Goal: Information Seeking & Learning: Learn about a topic

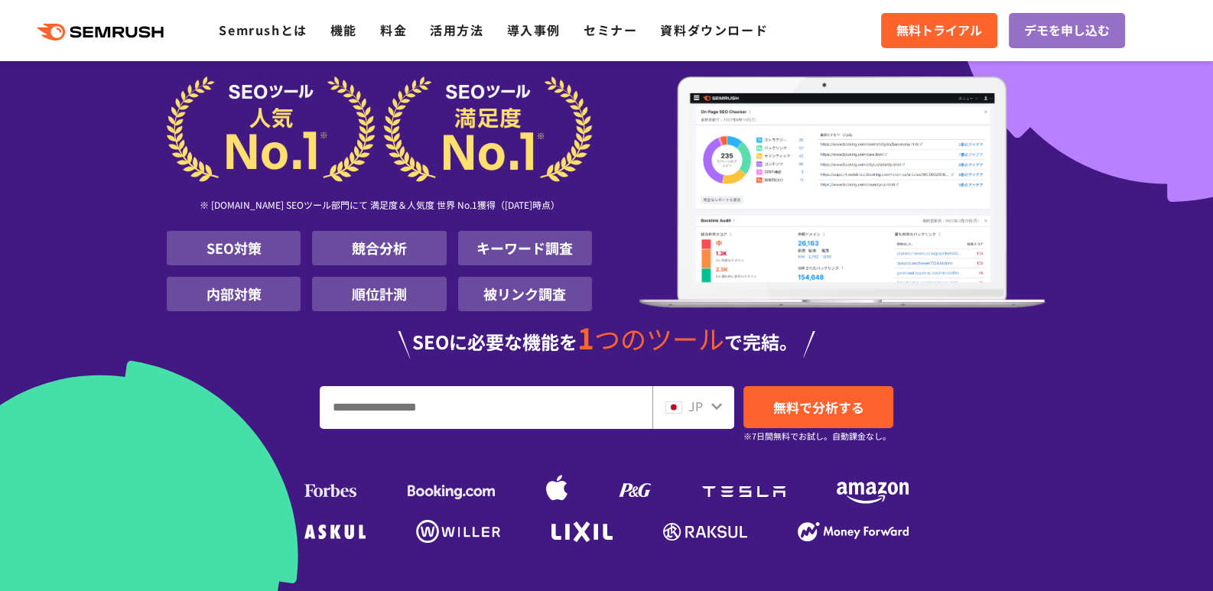
scroll to position [102, 0]
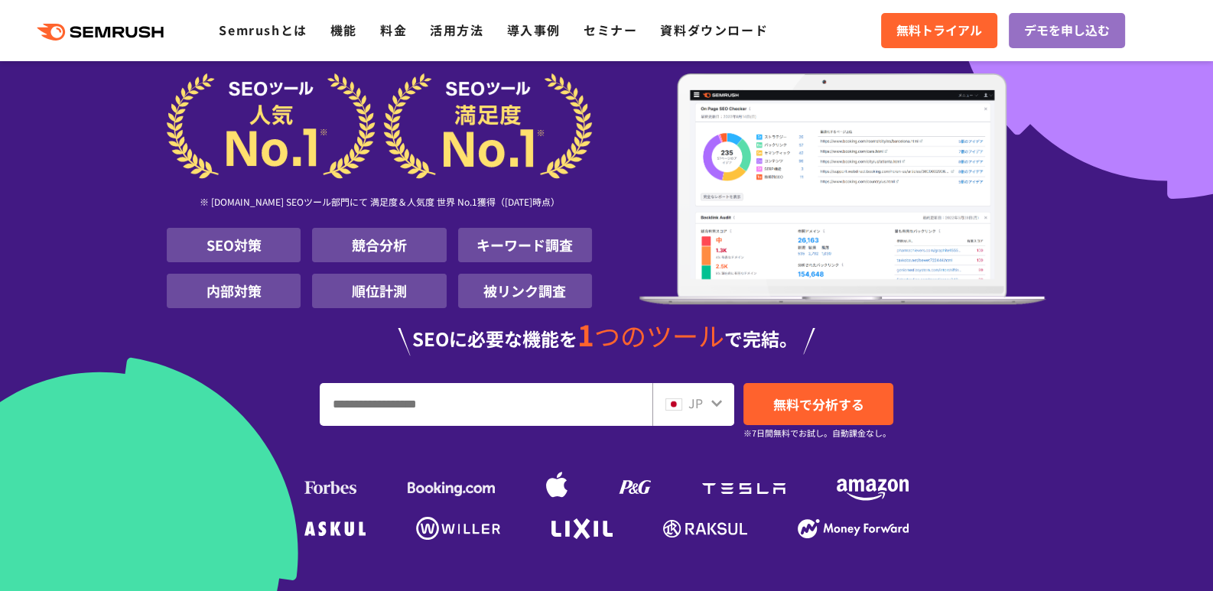
click at [484, 398] on input "URL、キーワードを入力してください" at bounding box center [485, 404] width 331 height 41
click at [348, 401] on input "URL、キーワードを入力してください" at bounding box center [485, 404] width 331 height 41
paste input "**********"
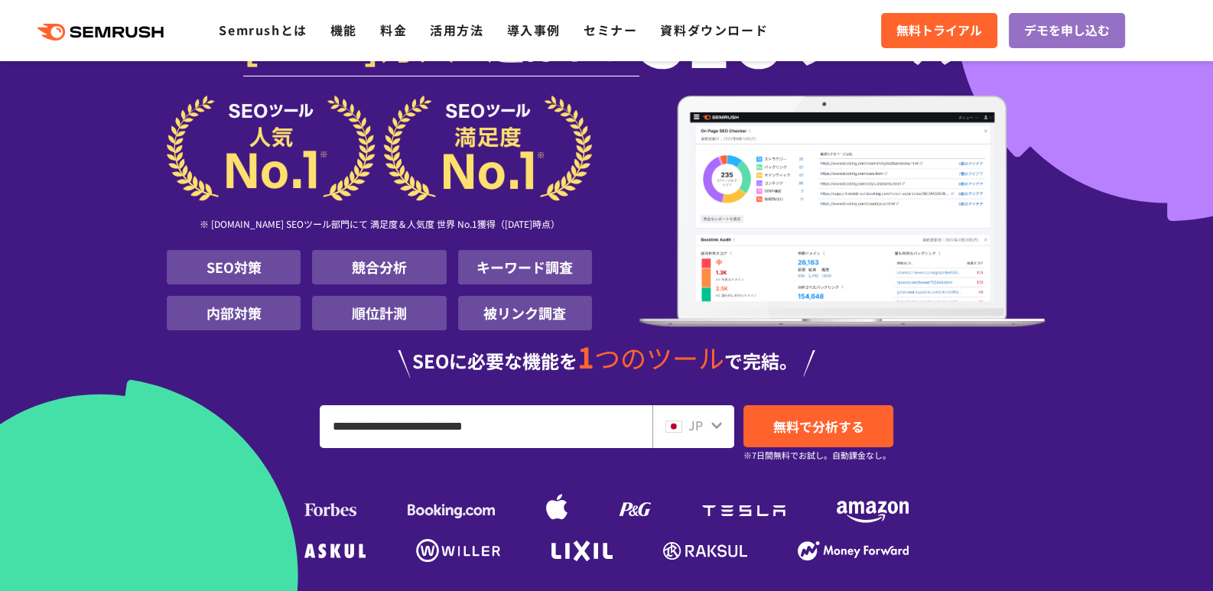
scroll to position [76, 0]
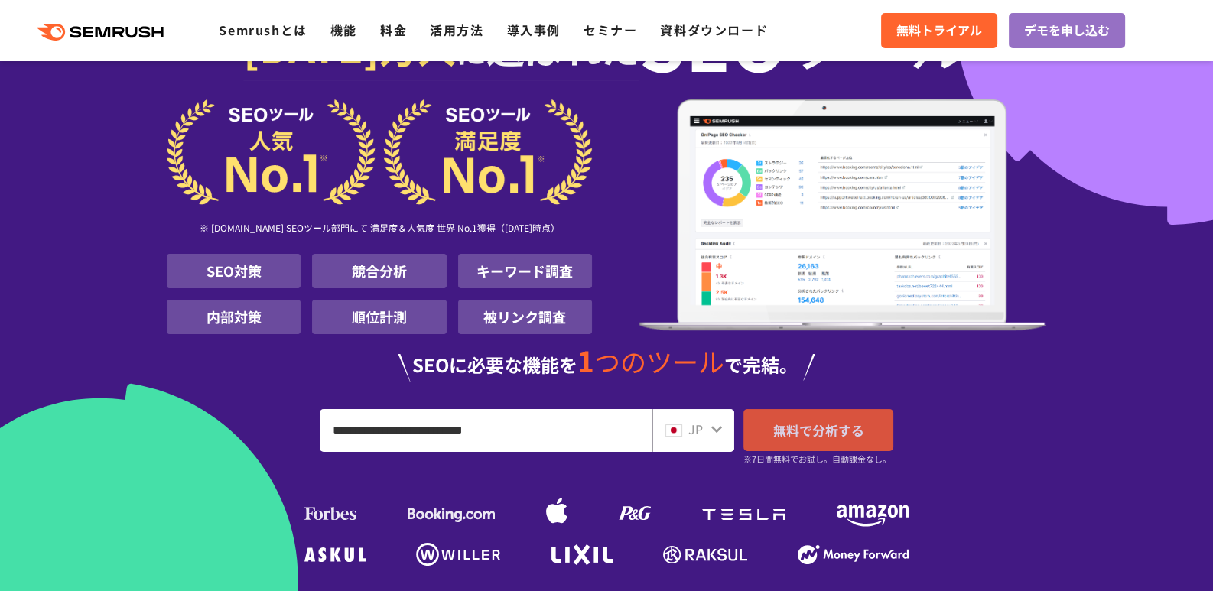
type input "**********"
click at [811, 427] on span "無料で分析する" at bounding box center [818, 430] width 91 height 19
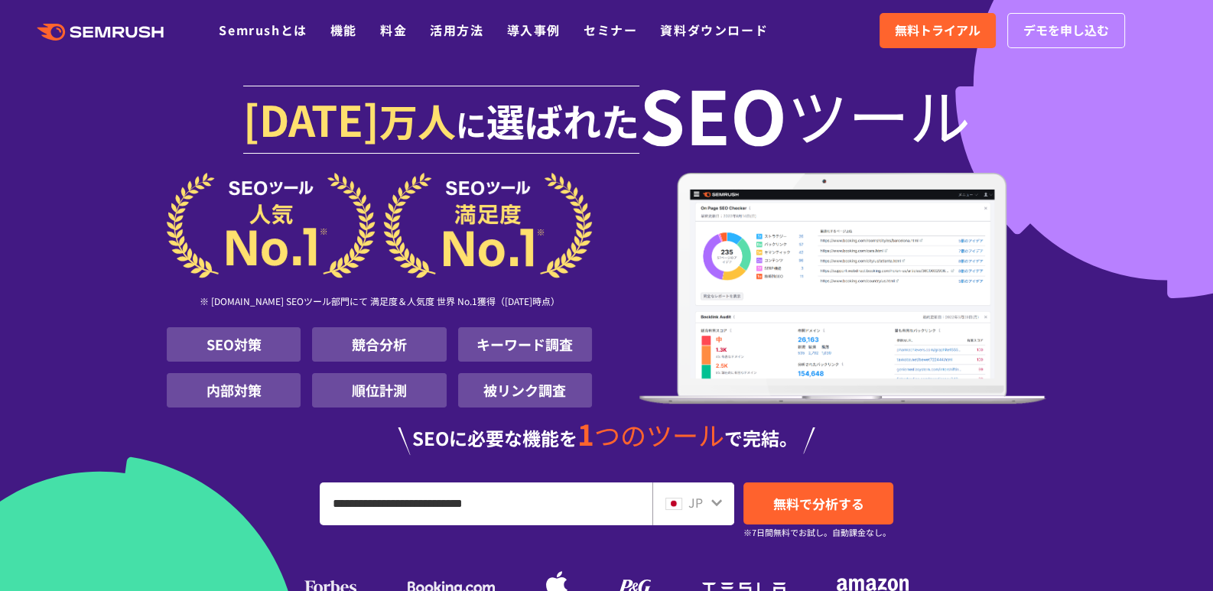
scroll to position [0, 0]
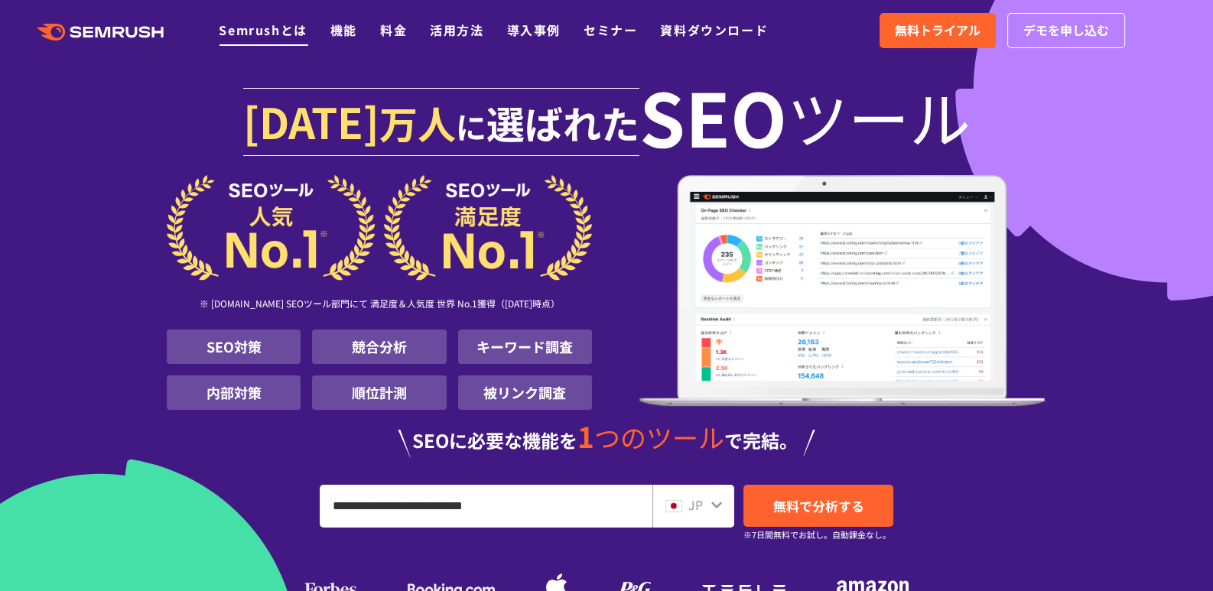
click at [278, 30] on link "Semrushとは" at bounding box center [263, 30] width 88 height 18
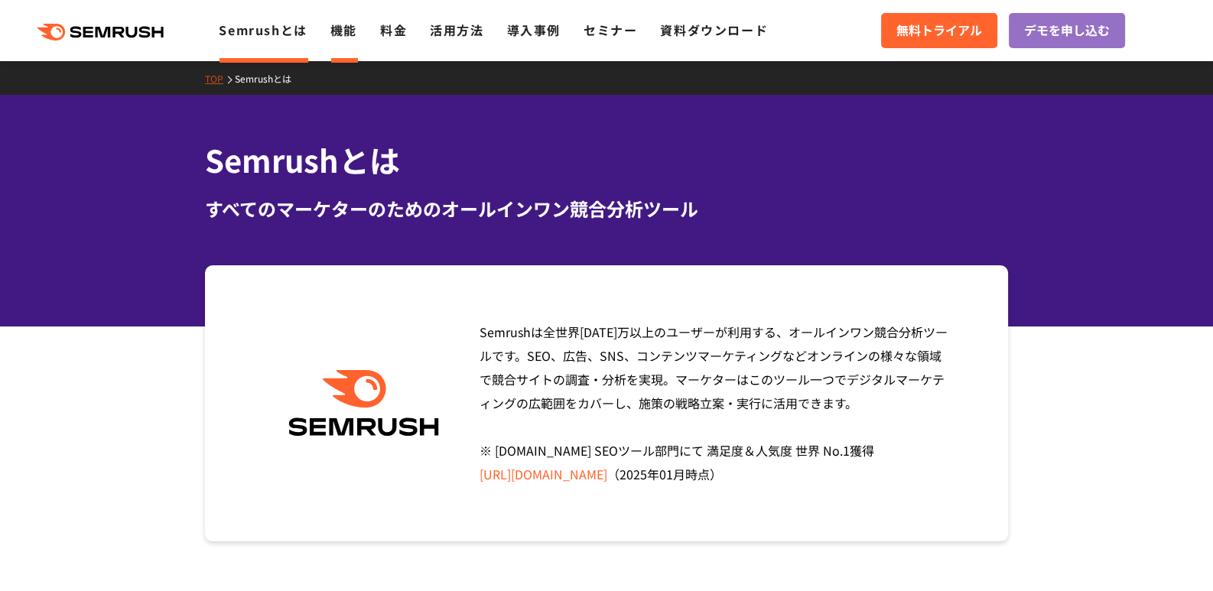
click at [346, 30] on link "機能" at bounding box center [343, 30] width 27 height 18
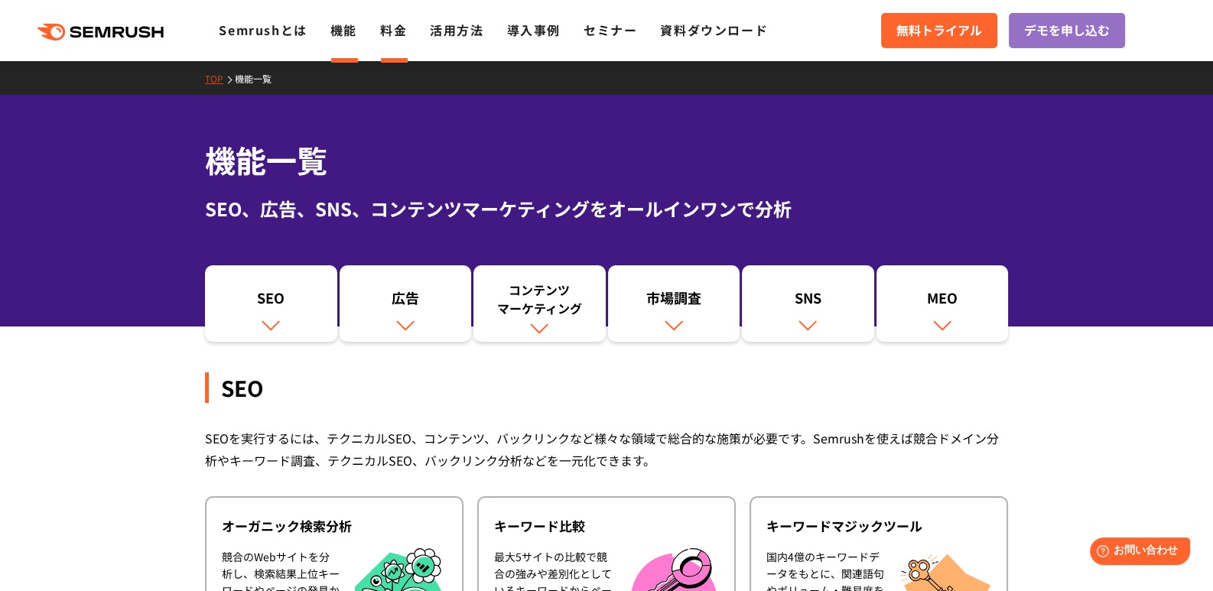
click at [394, 29] on link "料金" at bounding box center [393, 30] width 27 height 18
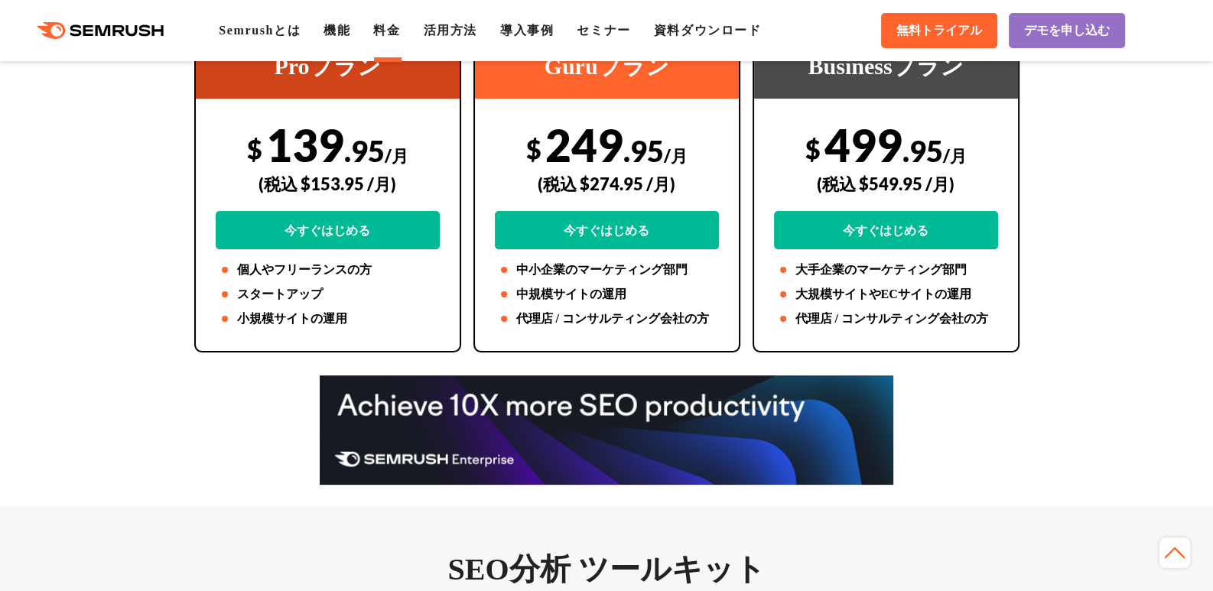
scroll to position [433, 0]
